Goal: Information Seeking & Learning: Learn about a topic

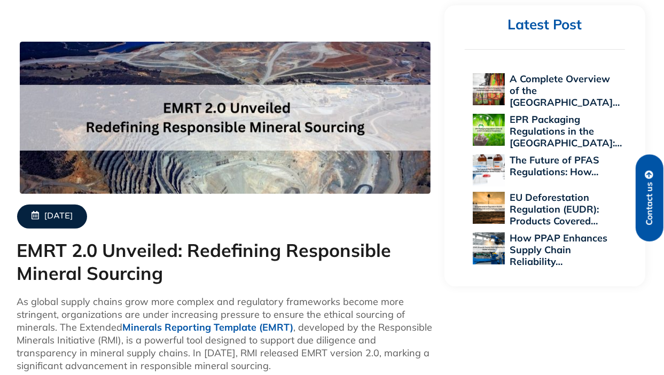
scroll to position [374, 0]
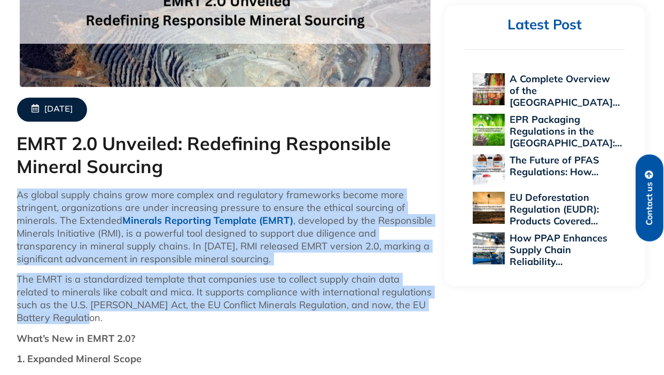
drag, startPoint x: 20, startPoint y: 191, endPoint x: 76, endPoint y: 315, distance: 135.5
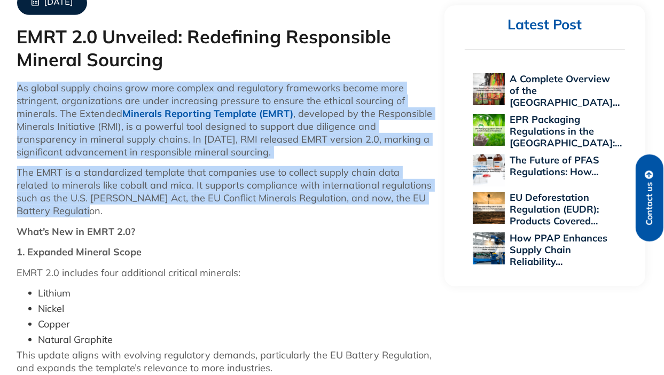
scroll to position [534, 0]
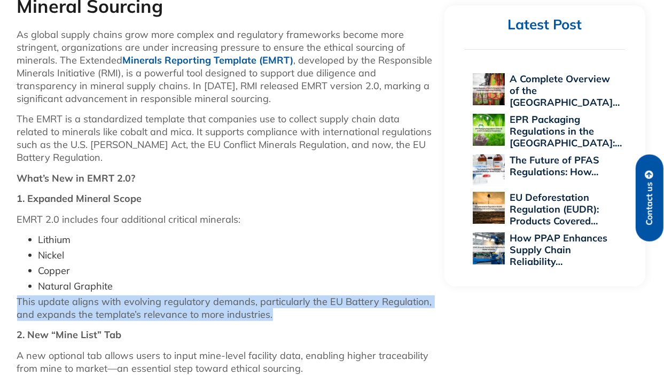
drag, startPoint x: 14, startPoint y: 298, endPoint x: 271, endPoint y: 314, distance: 257.4
drag, startPoint x: 271, startPoint y: 314, endPoint x: 255, endPoint y: 313, distance: 16.6
copy p "This update aligns with evolving regulatory demands, particularly the EU Batter…"
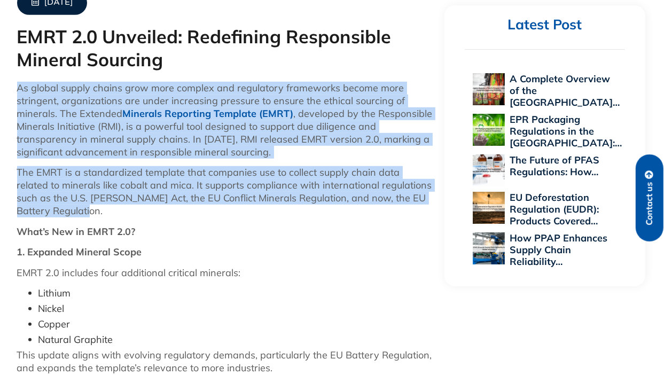
drag, startPoint x: 16, startPoint y: 85, endPoint x: 98, endPoint y: 210, distance: 149.6
drag, startPoint x: 98, startPoint y: 210, endPoint x: 88, endPoint y: 190, distance: 22.5
copy div "As global supply chains grow more complex and regulatory frameworks become more…"
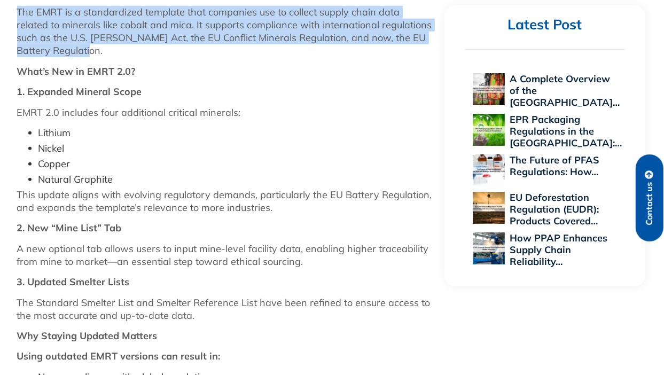
scroll to position [694, 0]
